Goal: Navigation & Orientation: Find specific page/section

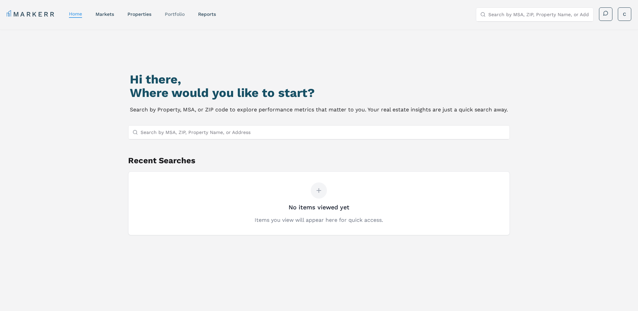
click at [179, 14] on link "Portfolio" at bounding box center [175, 13] width 20 height 5
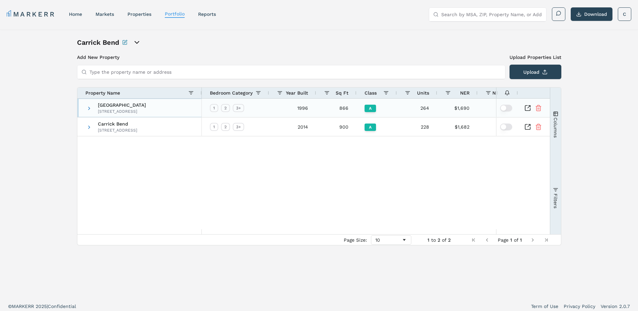
click at [89, 104] on span at bounding box center [88, 108] width 5 height 19
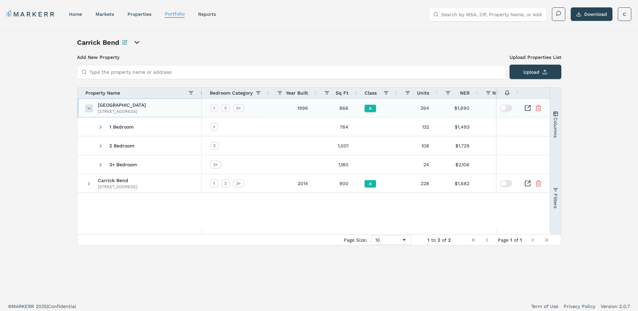
click at [89, 107] on span at bounding box center [88, 108] width 5 height 5
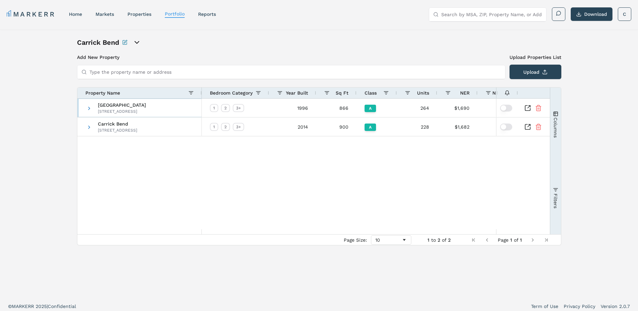
scroll to position [0, 177]
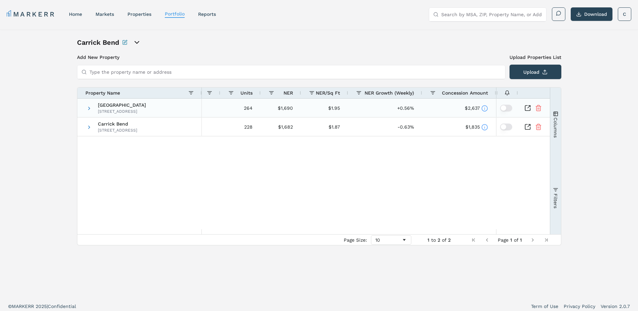
click at [528, 105] on icon "Inspect Comparable" at bounding box center [528, 108] width 7 height 7
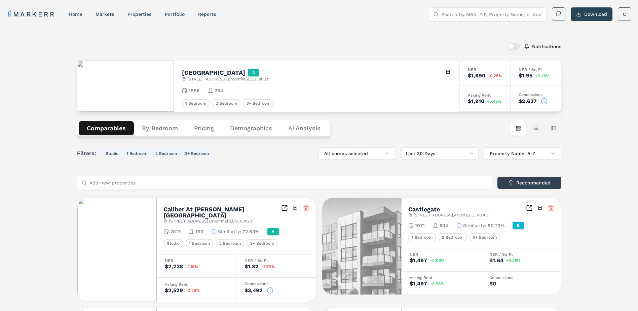
scroll to position [67, 0]
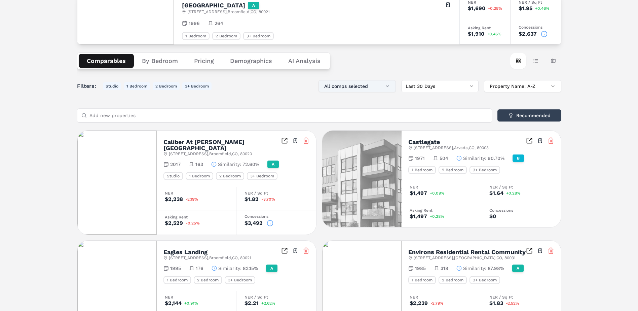
click at [363, 87] on button "All comps selected" at bounding box center [357, 86] width 77 height 12
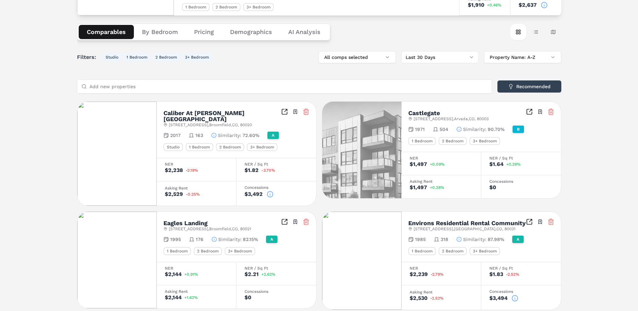
scroll to position [0, 0]
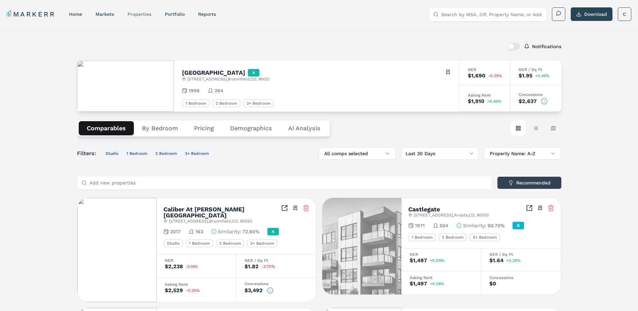
click at [147, 14] on link "properties" at bounding box center [140, 13] width 24 height 5
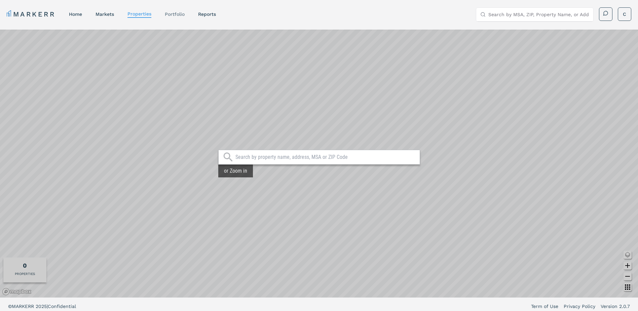
click at [171, 12] on link "Portfolio" at bounding box center [175, 13] width 20 height 5
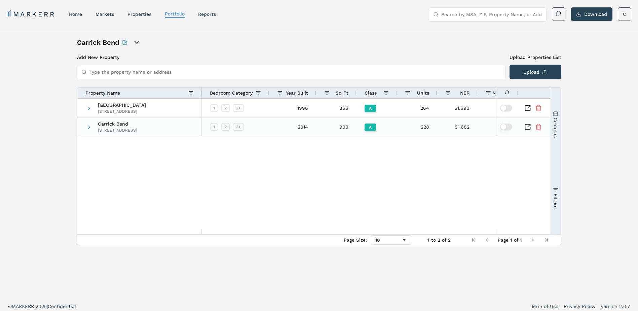
click at [125, 123] on span "Carrick Bend" at bounding box center [117, 123] width 39 height 5
click at [526, 128] on icon "Inspect Comparable" at bounding box center [528, 126] width 7 height 7
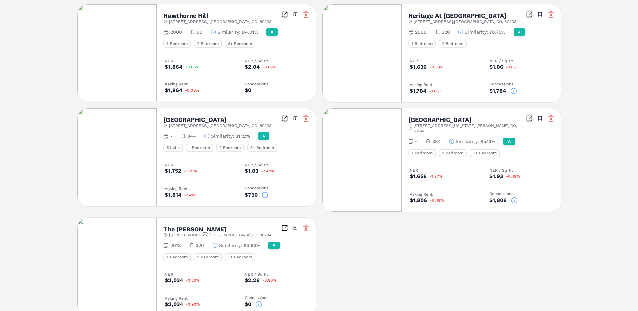
scroll to position [329, 0]
